Goal: Task Accomplishment & Management: Manage account settings

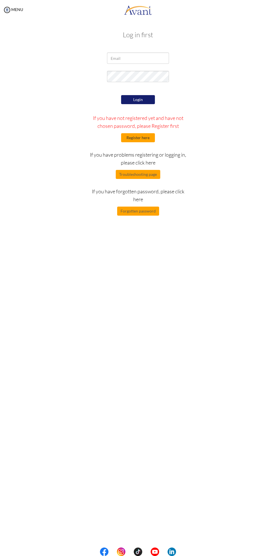
click at [146, 135] on button "Register here" at bounding box center [138, 137] width 34 height 9
click at [145, 211] on button "Forgotten password" at bounding box center [138, 211] width 42 height 9
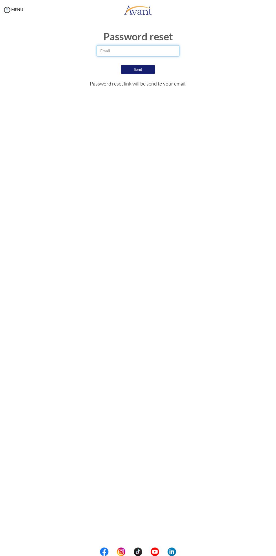
click at [154, 50] on input "email" at bounding box center [138, 50] width 83 height 11
click at [168, 50] on input "email" at bounding box center [138, 50] width 83 height 11
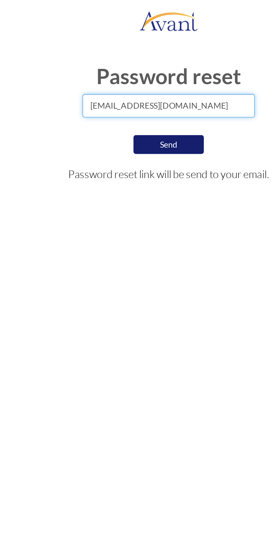
type input "[EMAIL_ADDRESS][DOMAIN_NAME]"
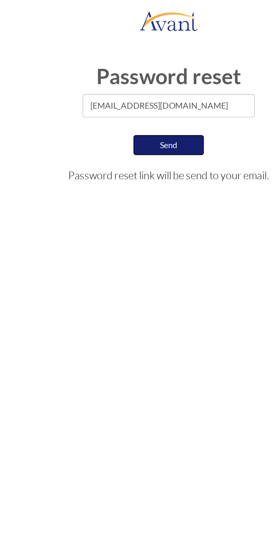
click at [147, 69] on button "Send" at bounding box center [138, 70] width 34 height 10
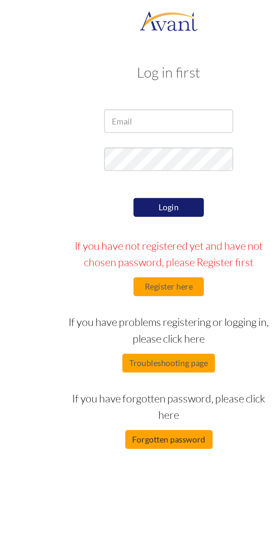
click at [143, 211] on button "Forgotten password" at bounding box center [138, 211] width 42 height 9
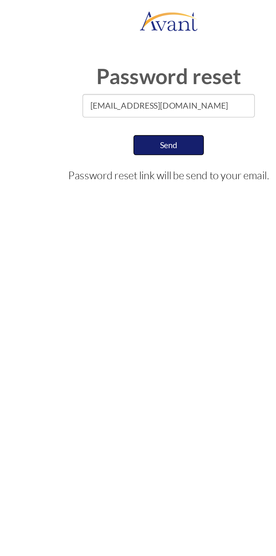
click at [147, 67] on button "Send" at bounding box center [138, 70] width 34 height 10
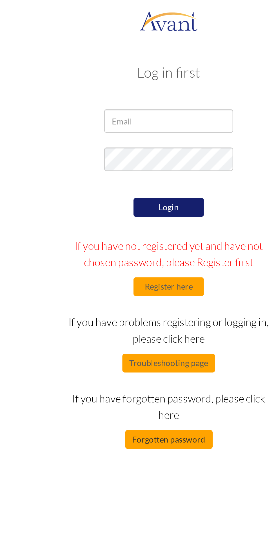
click at [141, 211] on button "Forgotten password" at bounding box center [138, 211] width 42 height 9
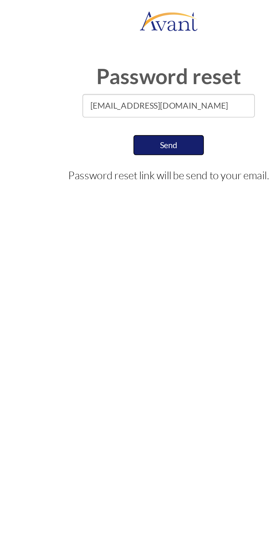
click at [144, 69] on button "Send" at bounding box center [138, 70] width 34 height 10
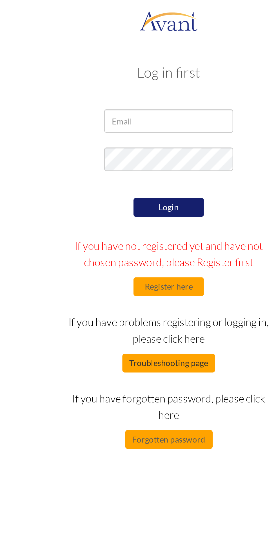
click at [146, 174] on button "Troubleshooting page" at bounding box center [138, 174] width 45 height 9
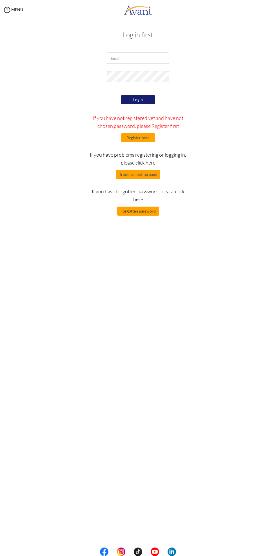
click at [131, 212] on button "Forgotten password" at bounding box center [138, 211] width 42 height 9
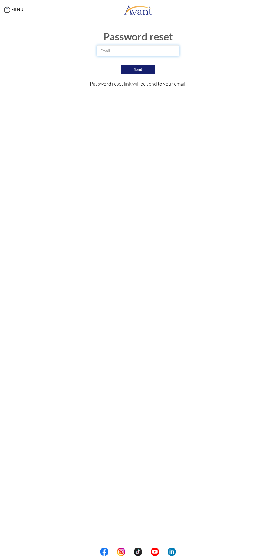
click at [114, 52] on input "email" at bounding box center [138, 50] width 83 height 11
click at [108, 50] on input "email" at bounding box center [138, 50] width 83 height 11
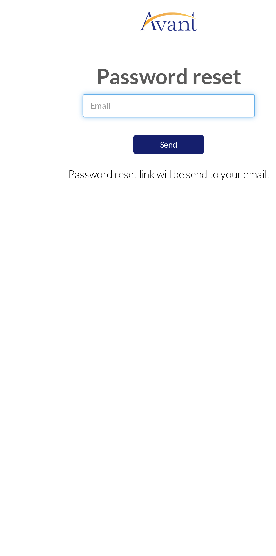
paste input "- Made Follow ups to Full Sponsorship clients *New Contracts* 1. Divinah Barong…"
type input "- Made Follow ups to Full Sponsorship clients *New Contracts* 1. Divinah Barong…"
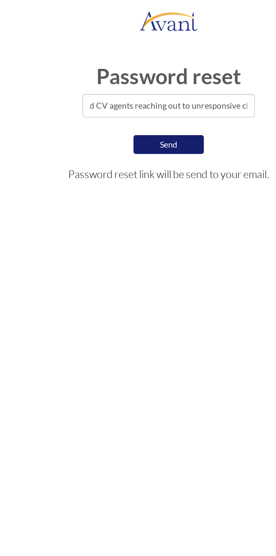
scroll to position [0, 0]
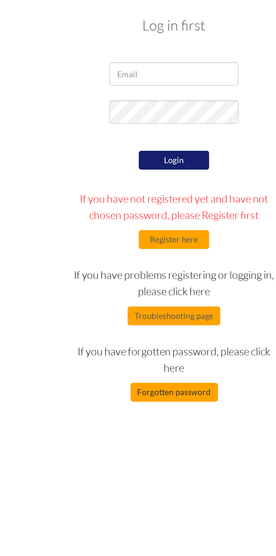
click at [146, 210] on button "Forgotten password" at bounding box center [138, 211] width 42 height 9
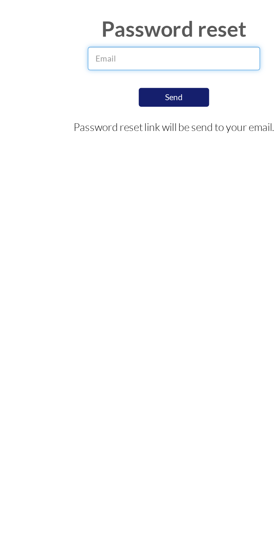
click at [110, 49] on input "email" at bounding box center [138, 50] width 83 height 11
click at [114, 49] on input "email" at bounding box center [138, 50] width 83 height 11
paste input "[EMAIL_ADDRESS][DOMAIN_NAME]"
type input "[EMAIL_ADDRESS][DOMAIN_NAME]"
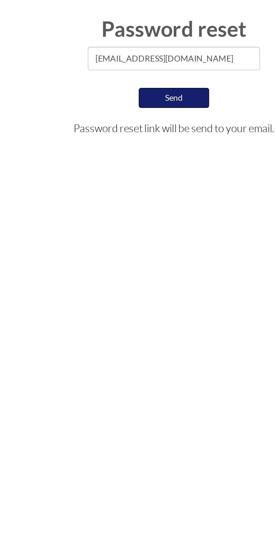
click at [135, 67] on button "Send" at bounding box center [138, 70] width 34 height 10
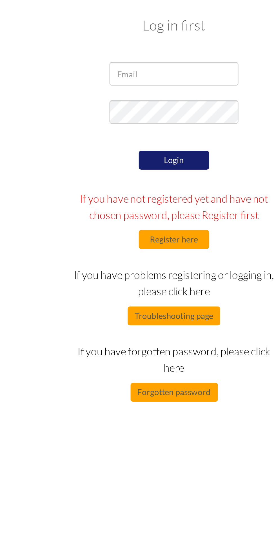
click at [58, 270] on div "My Status What is the next step? We would like you to watch the introductory vi…" at bounding box center [138, 298] width 276 height 556
